Goal: Entertainment & Leisure: Consume media (video, audio)

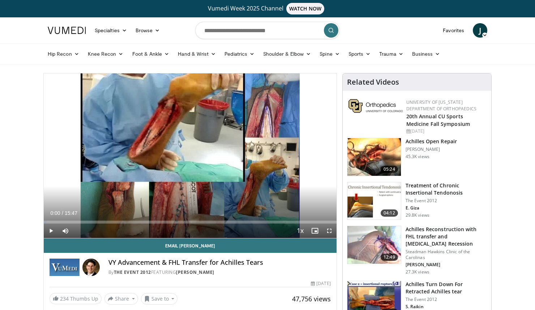
click at [327, 230] on span "Video Player" at bounding box center [329, 230] width 14 height 14
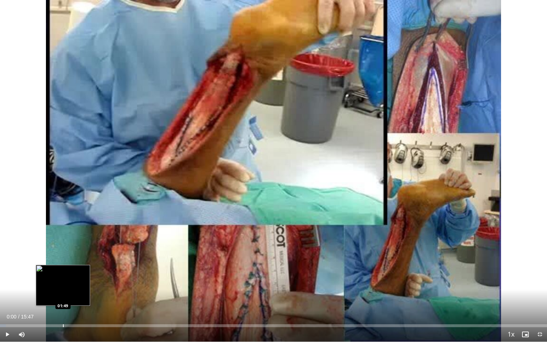
click at [63, 310] on div "Progress Bar" at bounding box center [63, 325] width 1 height 3
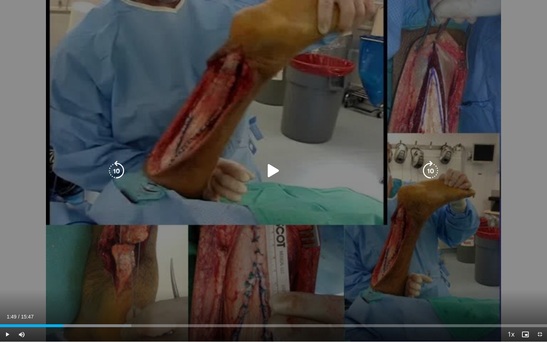
click at [272, 172] on icon "Video Player" at bounding box center [273, 171] width 20 height 20
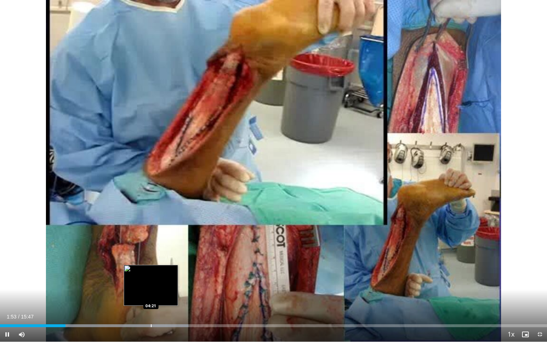
click at [151, 310] on div "Loaded : 34.47% 01:53 04:21" at bounding box center [273, 323] width 547 height 7
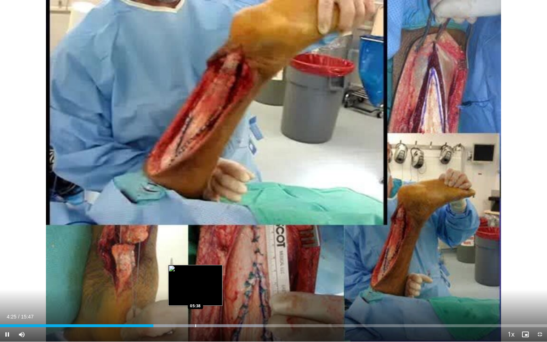
click at [195, 310] on div "Progress Bar" at bounding box center [195, 325] width 1 height 3
